Goal: Transaction & Acquisition: Book appointment/travel/reservation

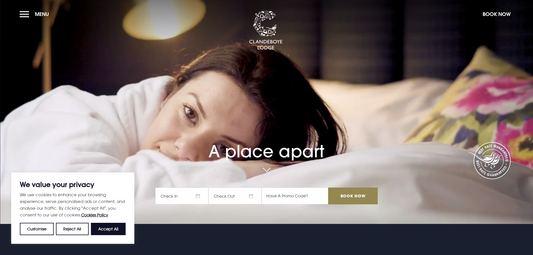
click at [201, 197] on span "Check In" at bounding box center [181, 195] width 53 height 17
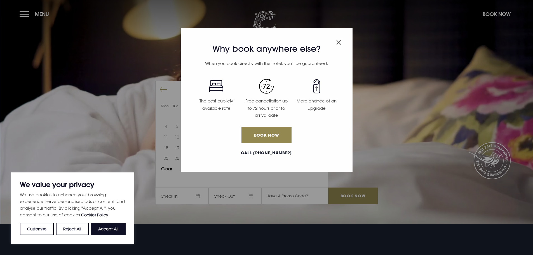
click at [337, 43] on img "Close modal" at bounding box center [338, 42] width 5 height 5
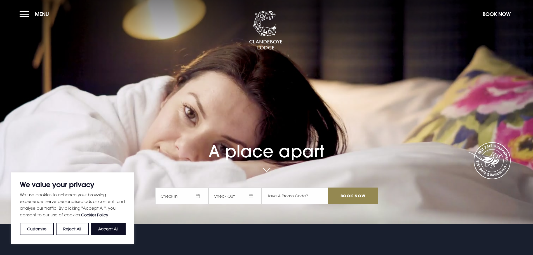
click at [186, 195] on span "Check In" at bounding box center [181, 195] width 53 height 17
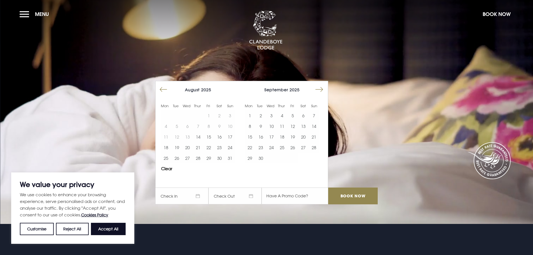
click at [324, 89] on button "Move forward to switch to the next month." at bounding box center [319, 89] width 11 height 11
click at [323, 89] on button "Move forward to switch to the next month." at bounding box center [319, 89] width 11 height 11
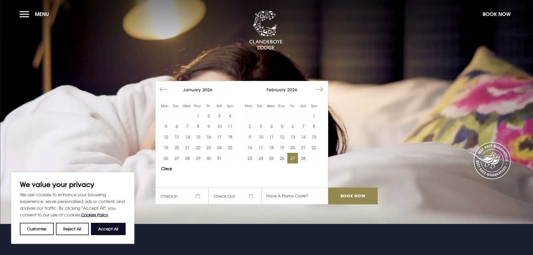
click at [294, 159] on button "27" at bounding box center [292, 158] width 11 height 11
click at [323, 91] on button "Move forward to switch to the next month." at bounding box center [319, 89] width 11 height 11
click at [318, 115] on button "1" at bounding box center [314, 115] width 11 height 11
click at [252, 127] on button "2" at bounding box center [250, 126] width 11 height 11
click at [318, 114] on button "1" at bounding box center [314, 115] width 11 height 11
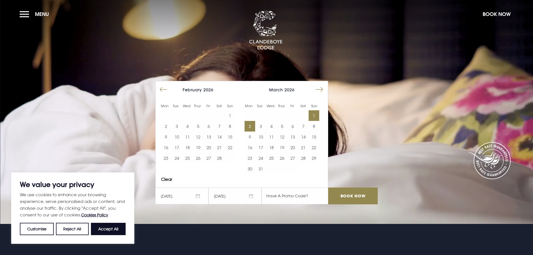
click at [254, 127] on button "2" at bounding box center [250, 126] width 11 height 11
click at [303, 196] on input "text" at bounding box center [295, 195] width 67 height 17
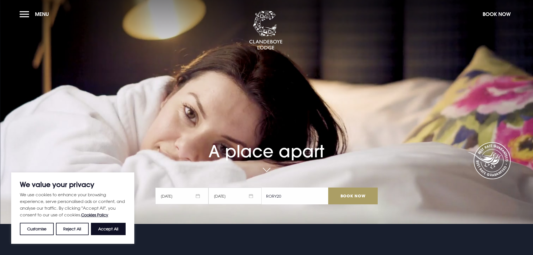
type input "RORY20"
click at [361, 197] on input "Book Now" at bounding box center [352, 195] width 49 height 17
